Goal: Task Accomplishment & Management: Manage account settings

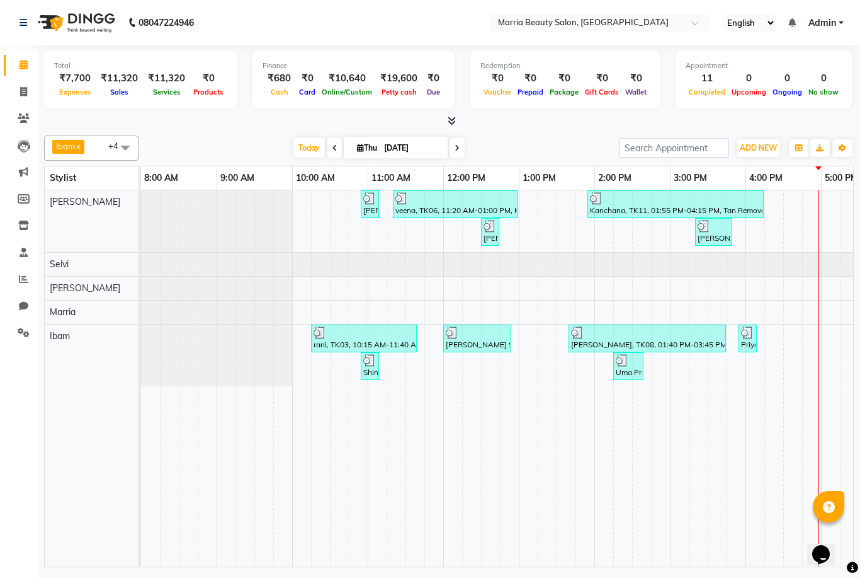
click at [550, 462] on td at bounding box center [547, 378] width 19 height 376
click at [451, 116] on icon at bounding box center [452, 120] width 8 height 9
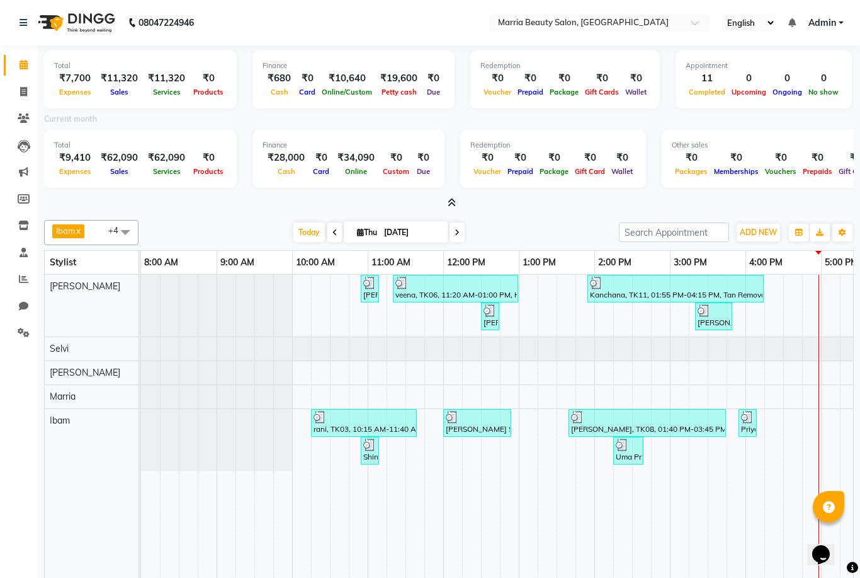
click at [452, 199] on icon at bounding box center [452, 202] width 8 height 9
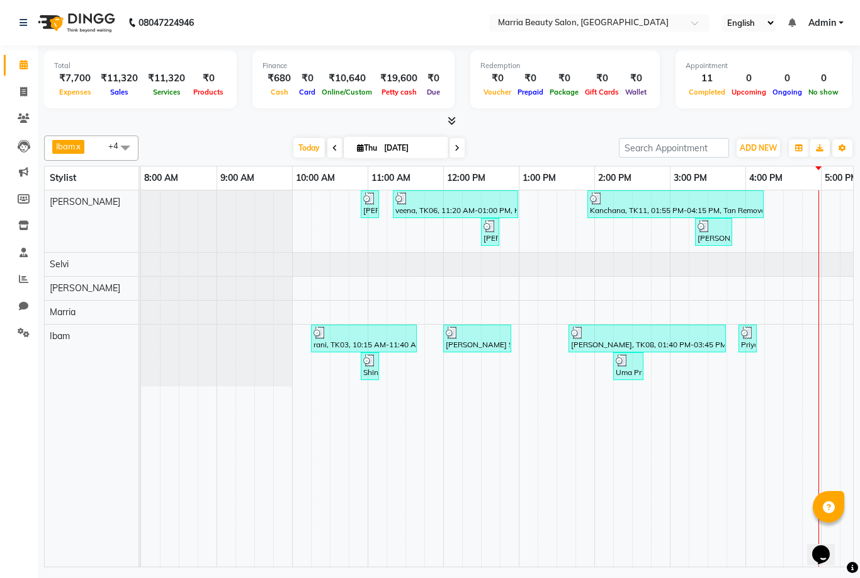
click at [454, 119] on icon at bounding box center [452, 120] width 8 height 9
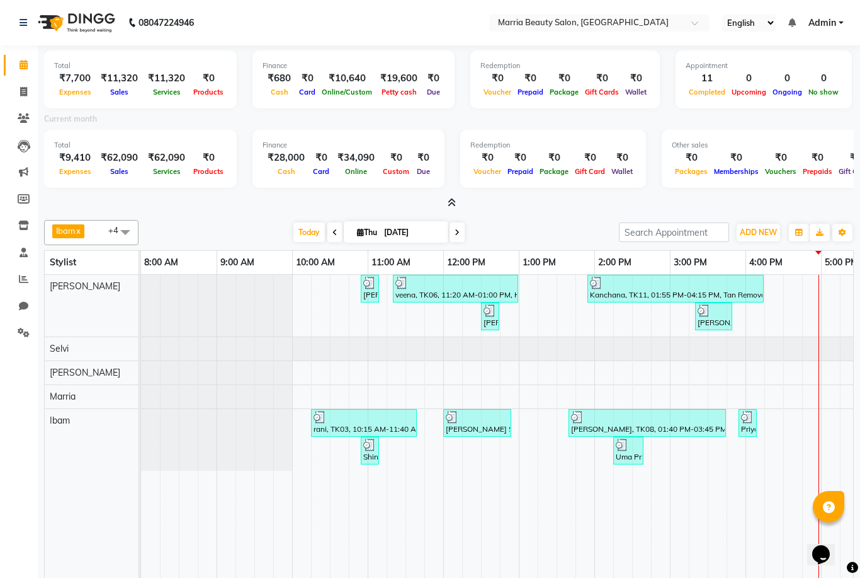
click at [450, 205] on icon at bounding box center [452, 202] width 8 height 9
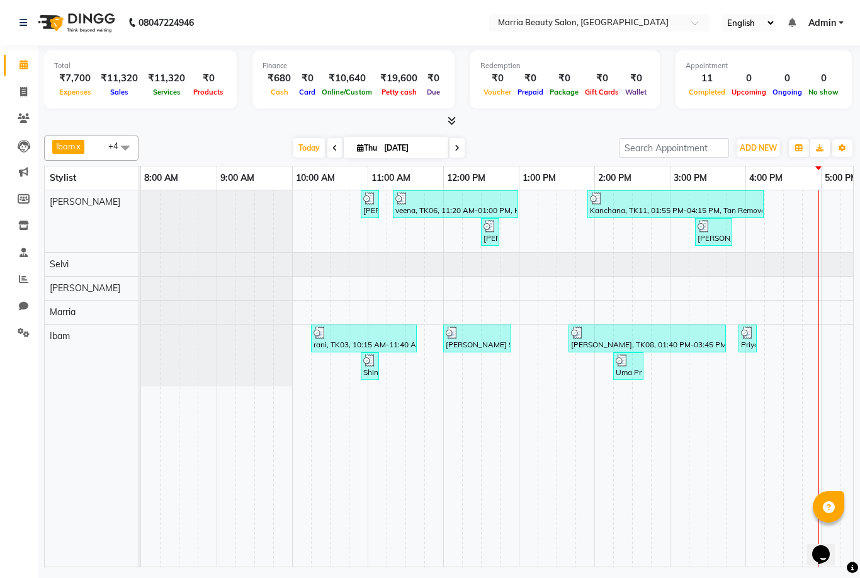
click at [453, 122] on icon at bounding box center [452, 120] width 8 height 9
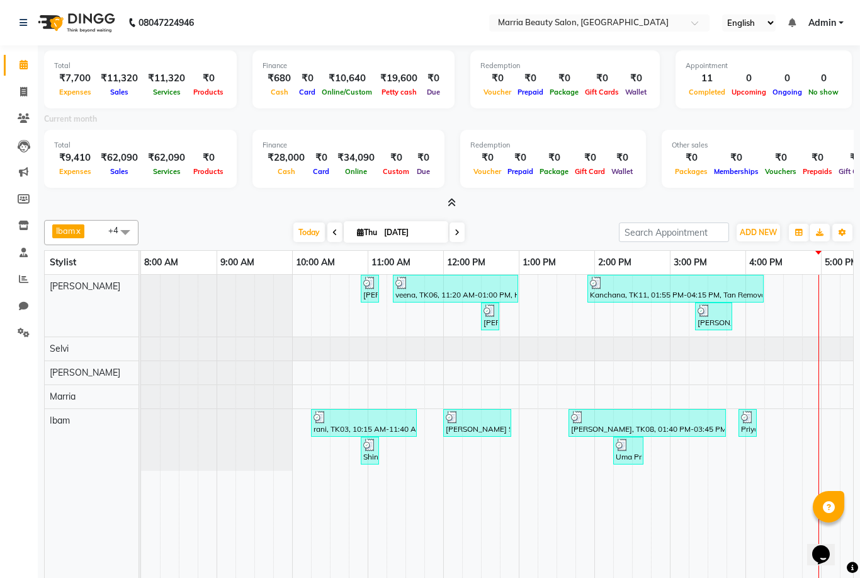
click at [450, 203] on icon at bounding box center [452, 202] width 8 height 9
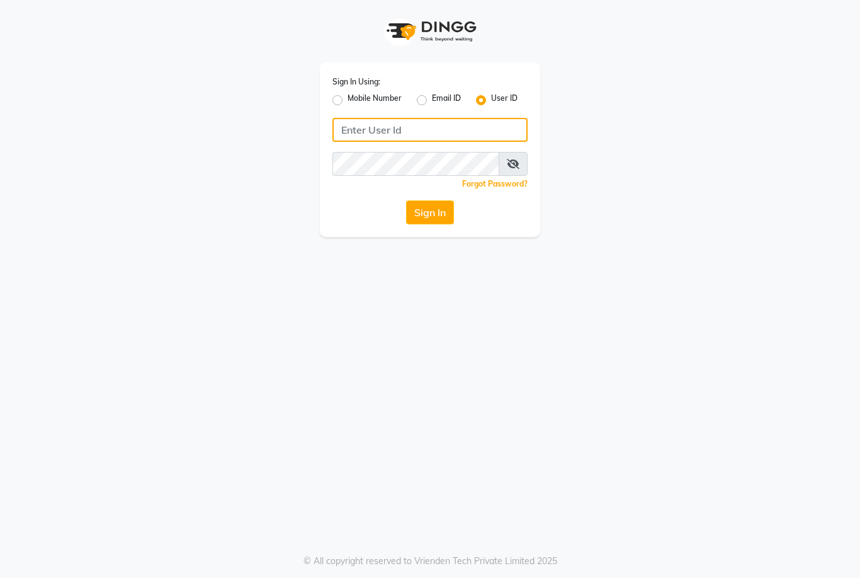
type input "marria123"
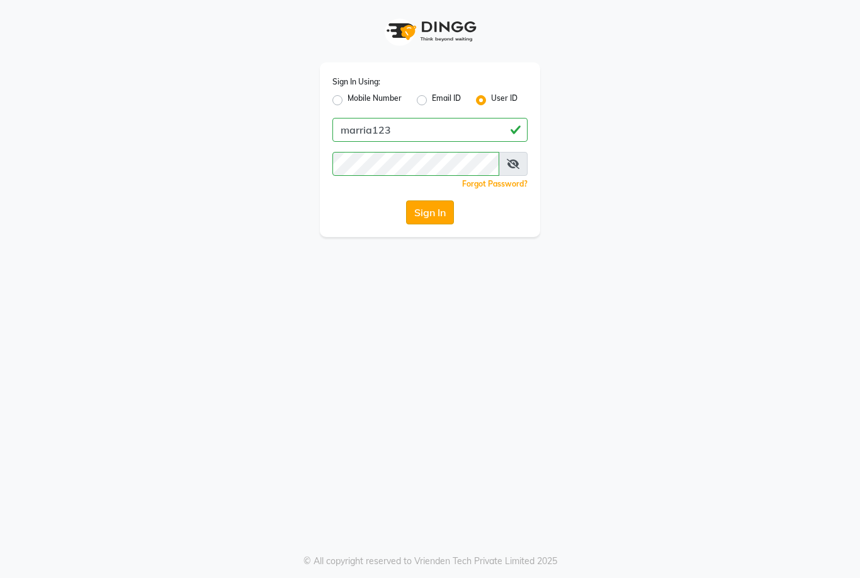
click at [428, 204] on button "Sign In" at bounding box center [430, 212] width 48 height 24
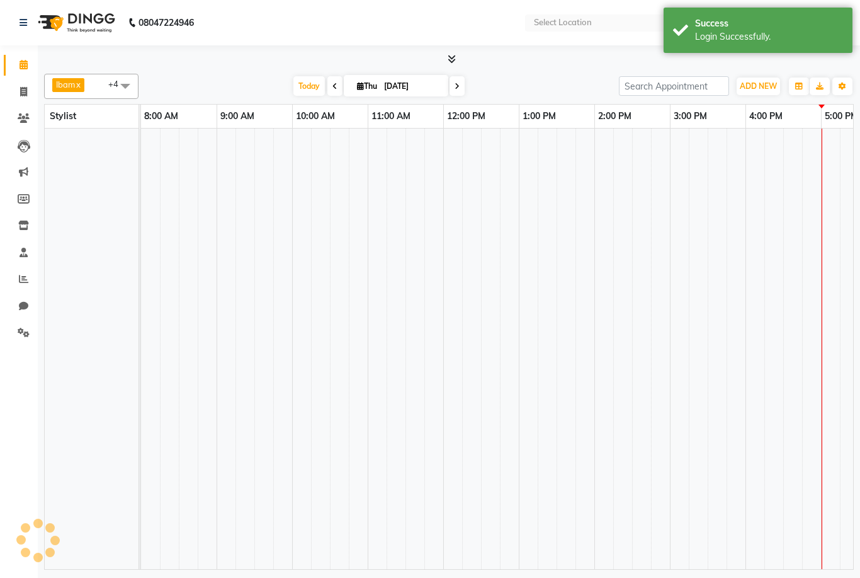
select select "en"
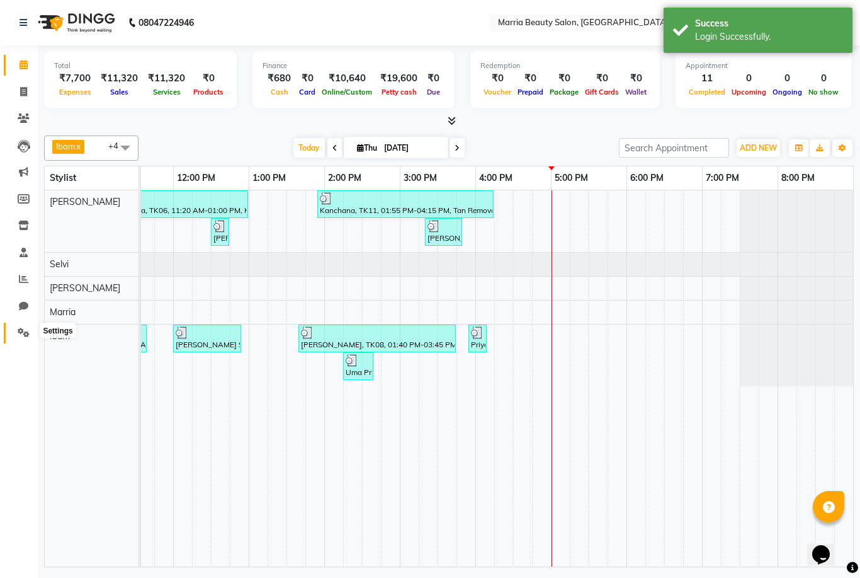
click at [20, 328] on icon at bounding box center [24, 332] width 12 height 9
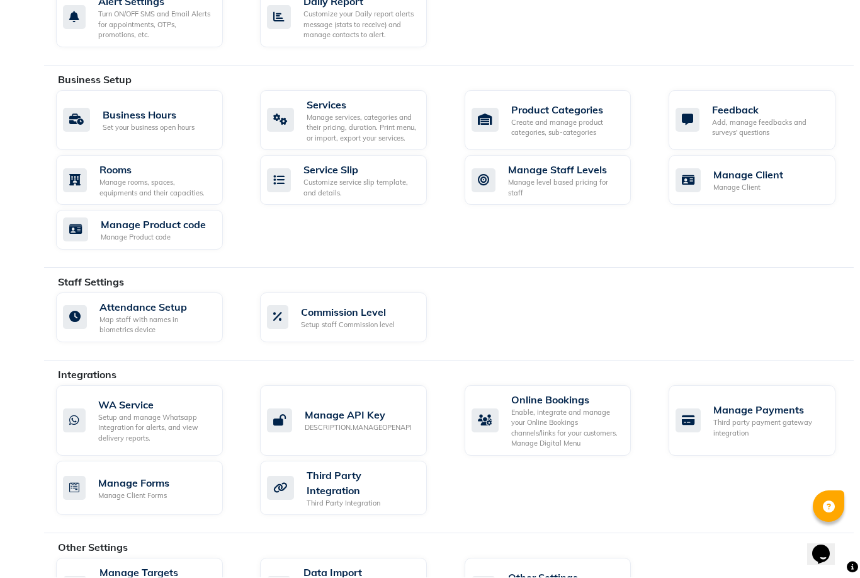
scroll to position [424, 0]
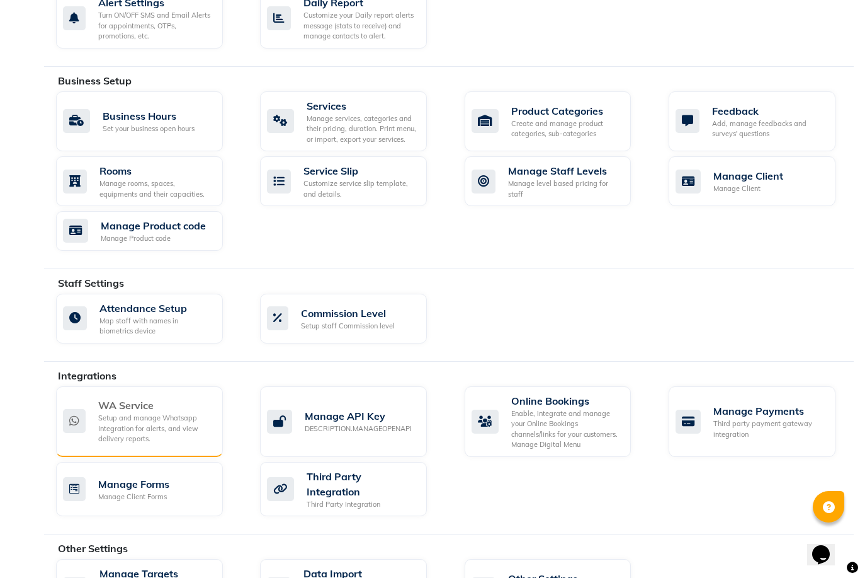
click at [127, 398] on div "WA Service" at bounding box center [155, 404] width 115 height 15
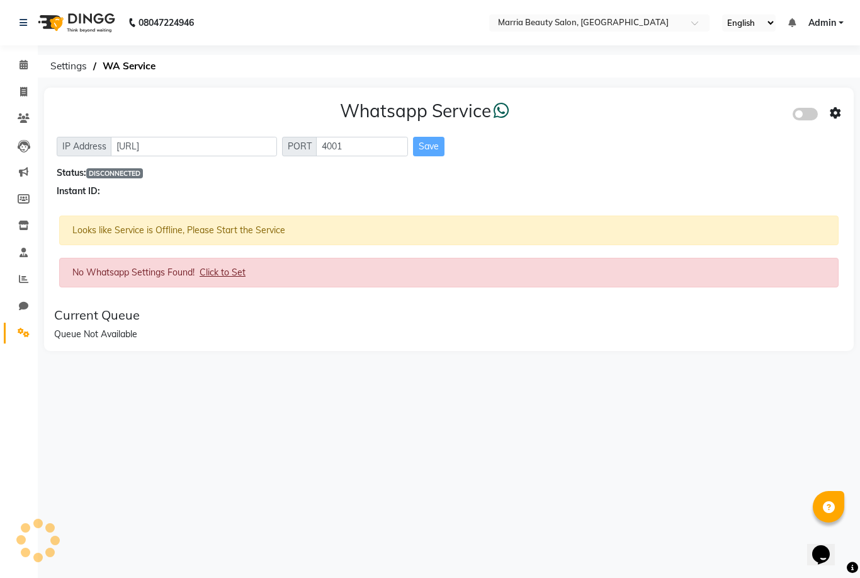
click at [235, 275] on span "Click to Set" at bounding box center [223, 271] width 46 height 11
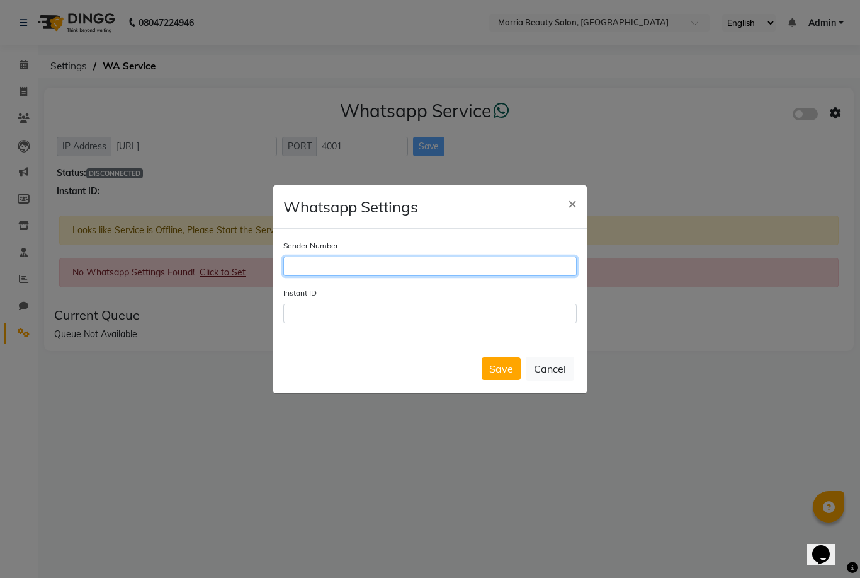
click at [307, 276] on input "Sender Number" at bounding box center [429, 266] width 293 height 20
click at [572, 212] on span "×" at bounding box center [572, 202] width 9 height 19
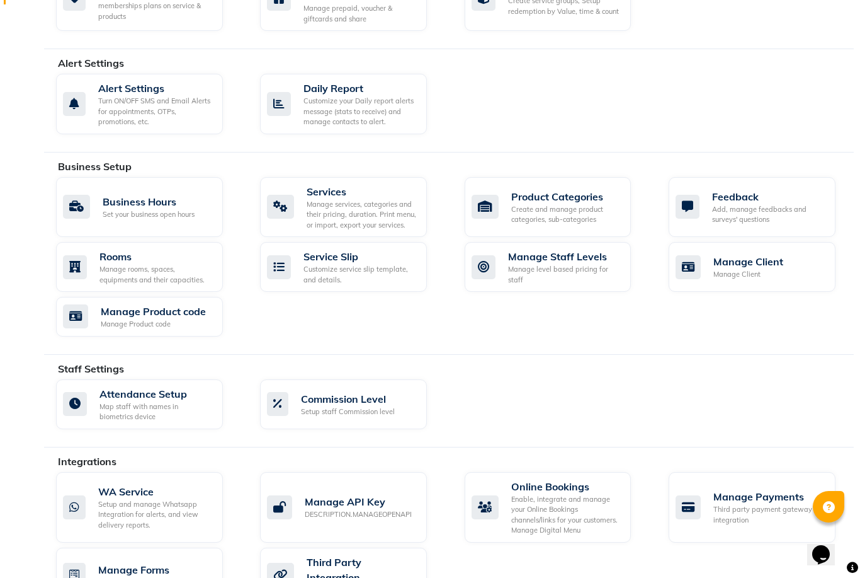
scroll to position [424, 0]
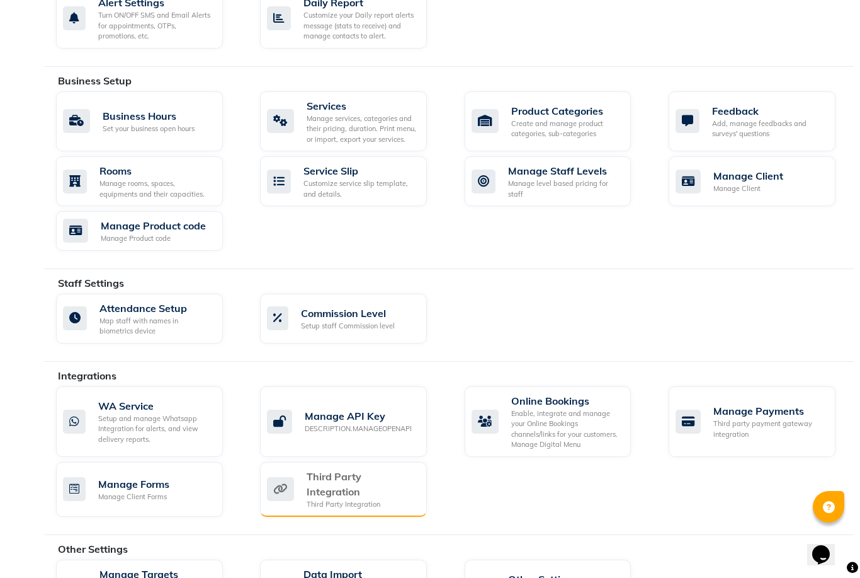
click at [356, 499] on div "Third Party Integration" at bounding box center [362, 504] width 110 height 11
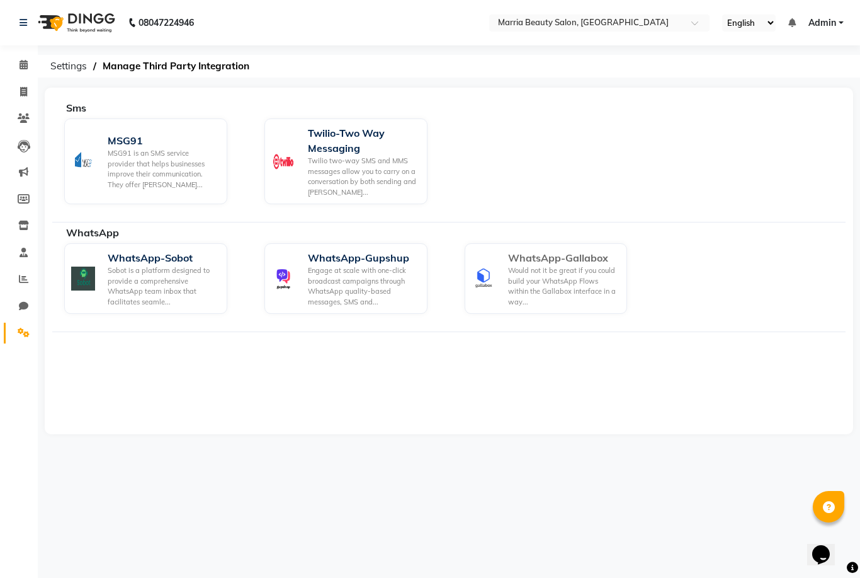
click at [524, 282] on div "Would not it be great if you could build your WhatsApp Flows within the Gallabo…" at bounding box center [563, 286] width 110 height 42
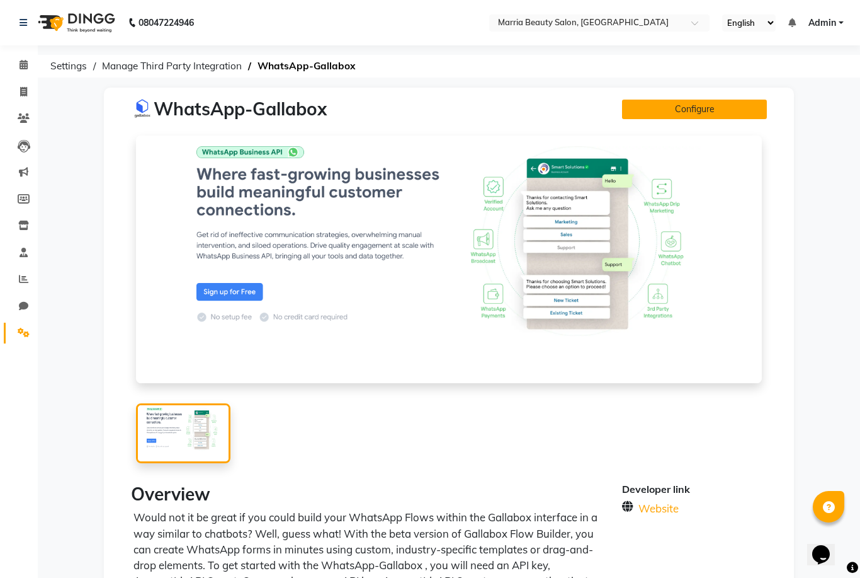
click at [647, 107] on button "Configure" at bounding box center [694, 110] width 145 height 20
